Goal: Task Accomplishment & Management: Manage account settings

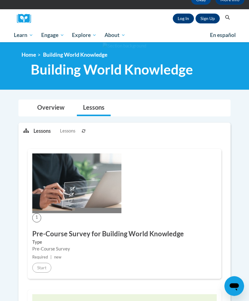
scroll to position [56, 0]
click at [180, 23] on link "Log In" at bounding box center [183, 19] width 21 height 10
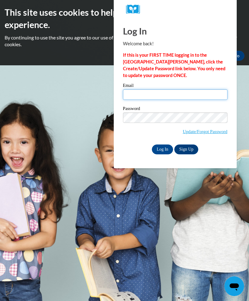
click at [173, 93] on input "Email" at bounding box center [175, 94] width 105 height 10
click at [169, 95] on input "Email" at bounding box center [175, 94] width 105 height 10
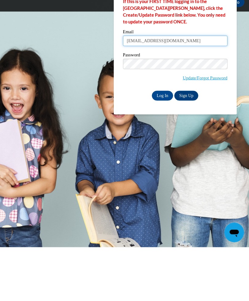
type input "alexispough@gmail.com"
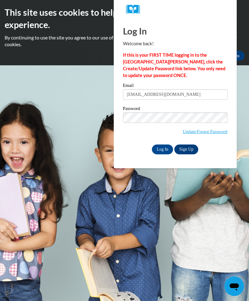
click at [161, 144] on input "Log In" at bounding box center [163, 149] width 22 height 10
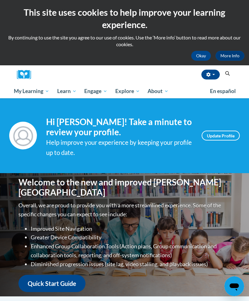
click at [0, 0] on span "My Course Progress" at bounding box center [0, 0] width 0 height 0
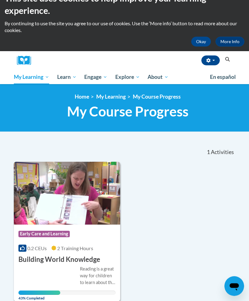
scroll to position [14, 0]
click at [0, 0] on span "Early Care and Learning" at bounding box center [0, 0] width 0 height 0
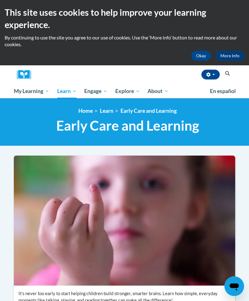
click at [0, 0] on span "My Course Progress" at bounding box center [0, 0] width 0 height 0
